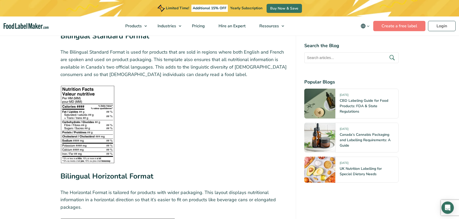
scroll to position [952, 0]
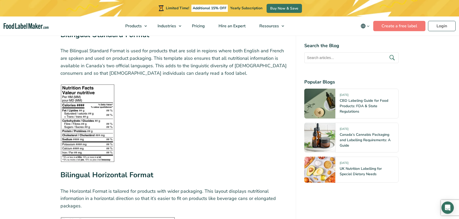
click at [88, 117] on img at bounding box center [87, 123] width 54 height 78
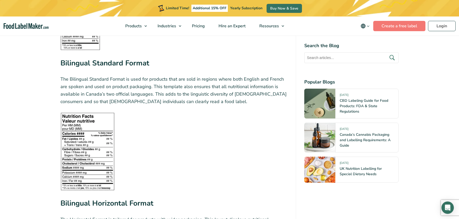
click at [101, 157] on img at bounding box center [87, 152] width 54 height 78
drag, startPoint x: 231, startPoint y: 72, endPoint x: 263, endPoint y: 72, distance: 31.7
click at [263, 76] on p "The Bilingual Standard Format is used for products that are sold in regions whe…" at bounding box center [173, 91] width 227 height 30
click at [204, 115] on figure at bounding box center [173, 152] width 227 height 78
click at [94, 143] on img at bounding box center [87, 152] width 54 height 78
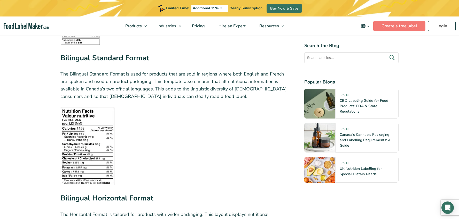
scroll to position [929, 0]
click at [202, 27] on span "Pricing" at bounding box center [197, 26] width 15 height 6
